Goal: Task Accomplishment & Management: Use online tool/utility

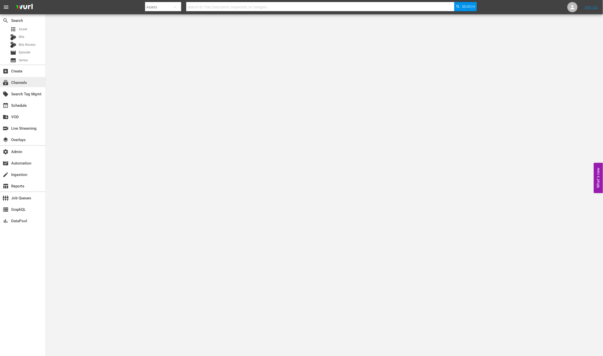
click at [27, 83] on div "subscriptions Channels" at bounding box center [14, 82] width 28 height 5
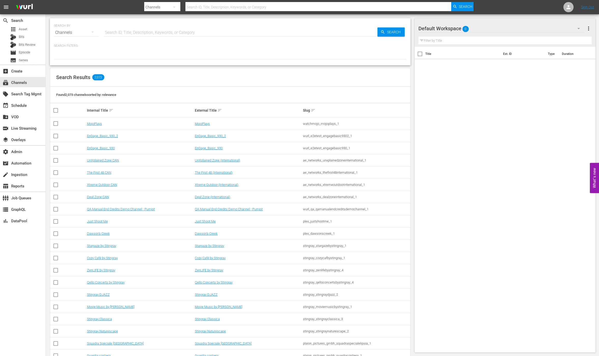
click at [159, 30] on input "text" at bounding box center [241, 32] width 274 height 12
type input "comd"
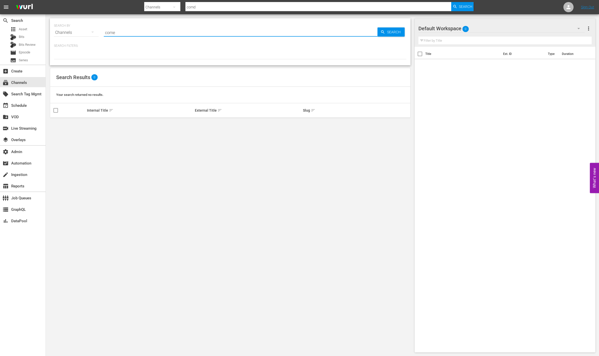
type input "comed"
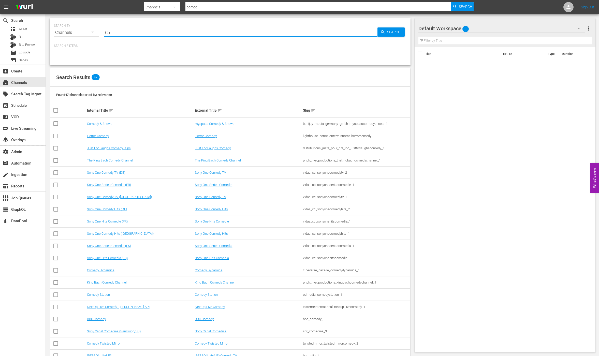
type input "C"
type input "Dry"
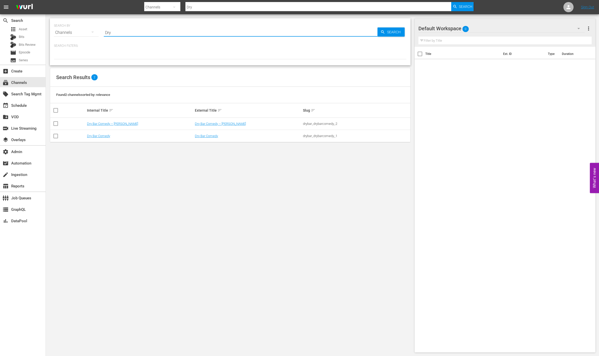
type input "Dry Bar"
drag, startPoint x: 207, startPoint y: 214, endPoint x: 202, endPoint y: 197, distance: 17.8
click at [207, 214] on div "SEARCH BY Search By Channels Search ID, Title, Description, Keywords, or Catego…" at bounding box center [230, 185] width 369 height 342
type input "Dry Bar"
click at [207, 138] on link "Dry Bar Comedy" at bounding box center [206, 136] width 23 height 4
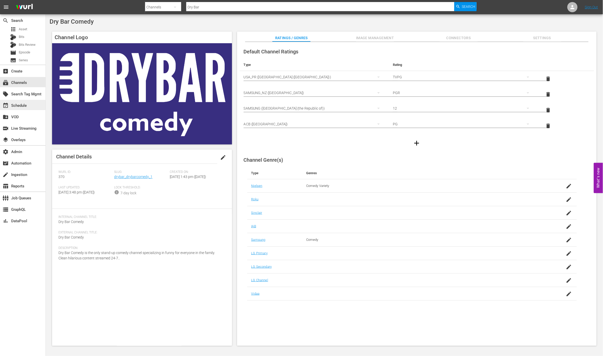
click at [27, 104] on div "event_available Schedule" at bounding box center [14, 104] width 28 height 5
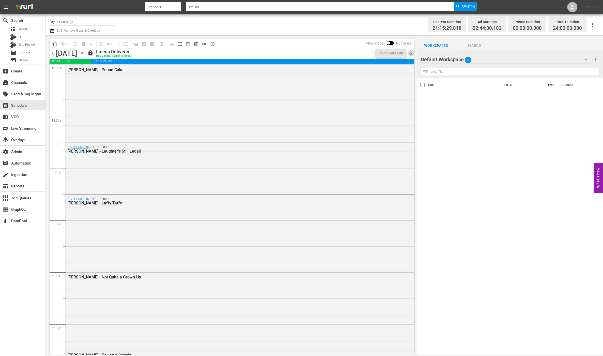
click at [412, 55] on span "chevron_right" at bounding box center [411, 53] width 6 height 6
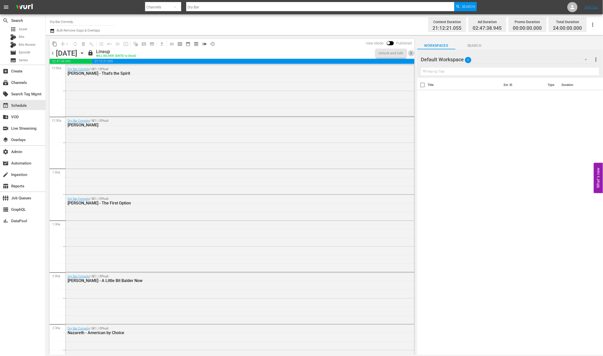
click at [412, 55] on span "chevron_right" at bounding box center [411, 53] width 6 height 6
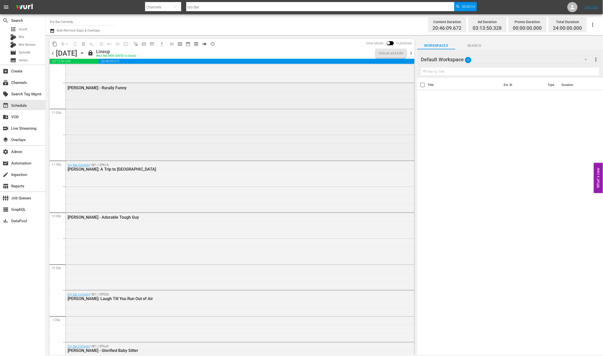
scroll to position [2199, 0]
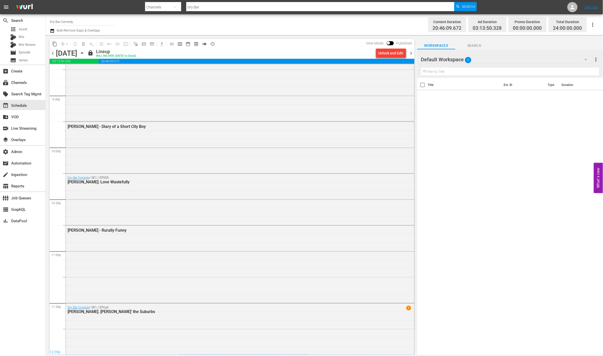
drag, startPoint x: 411, startPoint y: 55, endPoint x: 432, endPoint y: 58, distance: 21.4
click at [411, 55] on span "chevron_right" at bounding box center [411, 53] width 6 height 6
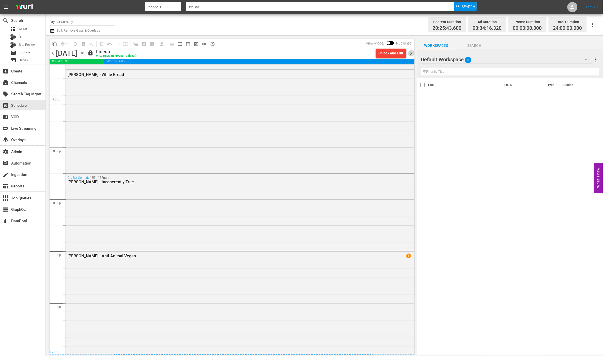
click at [413, 50] on span "chevron_right" at bounding box center [411, 53] width 6 height 6
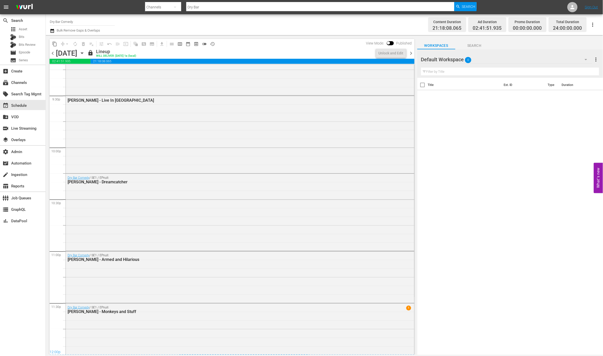
click at [413, 51] on span "chevron_right" at bounding box center [411, 53] width 6 height 6
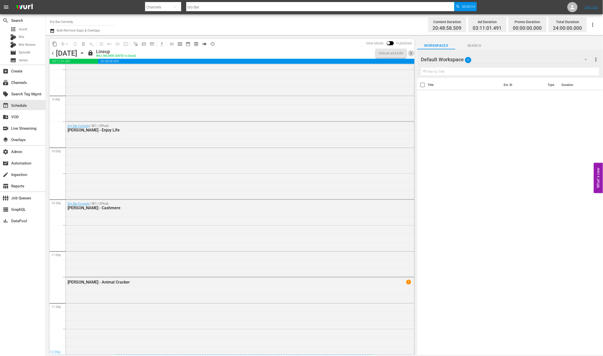
click at [413, 51] on span "chevron_right" at bounding box center [411, 53] width 6 height 6
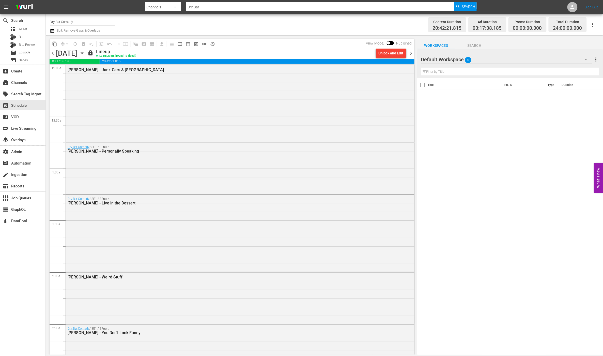
click at [414, 55] on span "chevron_right" at bounding box center [411, 53] width 6 height 6
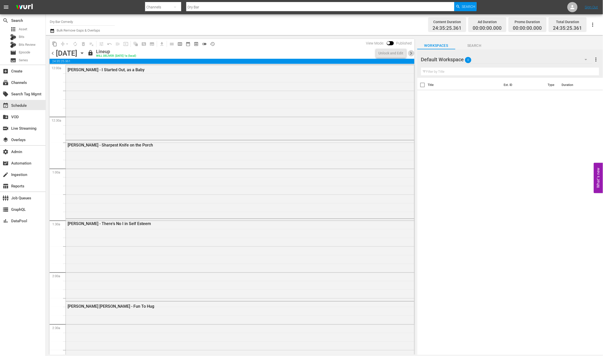
click at [414, 55] on span "chevron_right" at bounding box center [411, 53] width 6 height 6
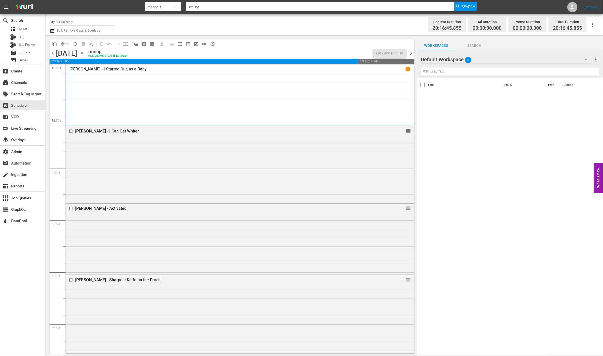
click at [414, 55] on span "chevron_right" at bounding box center [411, 53] width 6 height 6
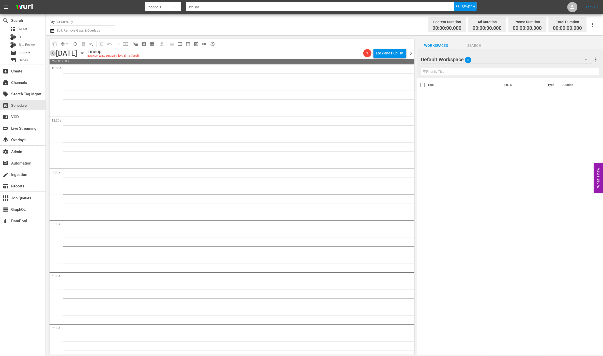
click at [50, 54] on span "chevron_left" at bounding box center [53, 53] width 6 height 6
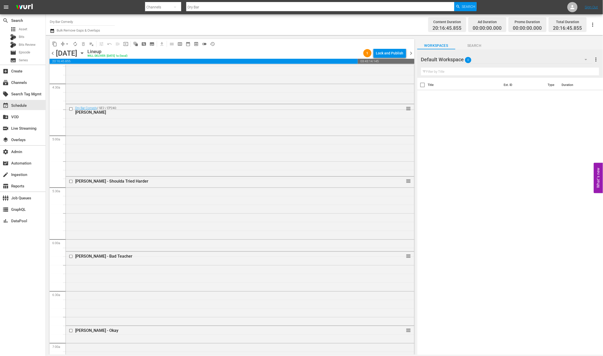
scroll to position [87, 0]
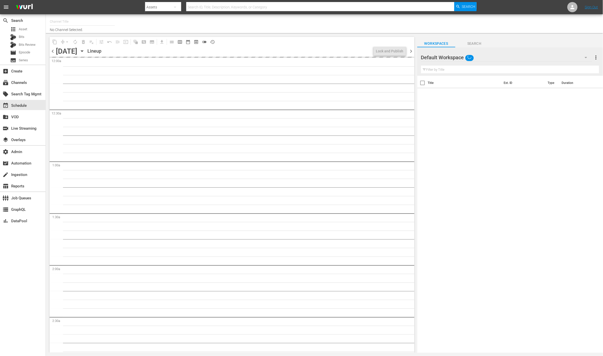
type input "Dry Bar Comedy (370)"
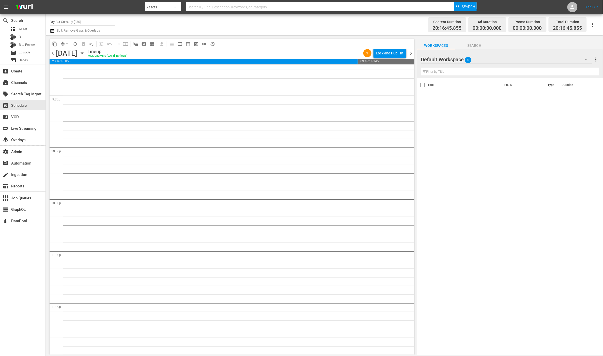
scroll to position [2127, 0]
